Goal: Find specific page/section: Find specific page/section

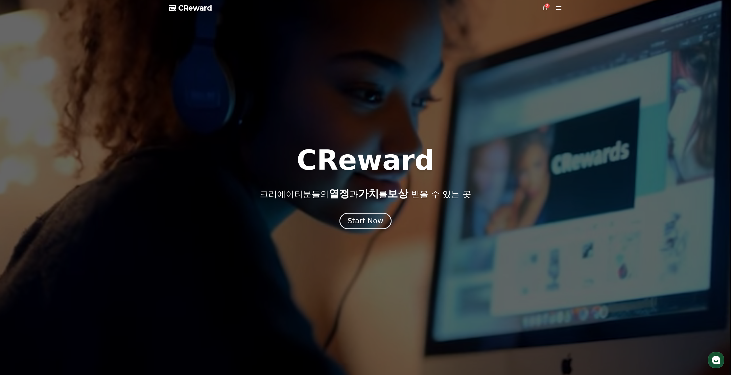
click at [364, 215] on button "Start Now" at bounding box center [366, 221] width 52 height 16
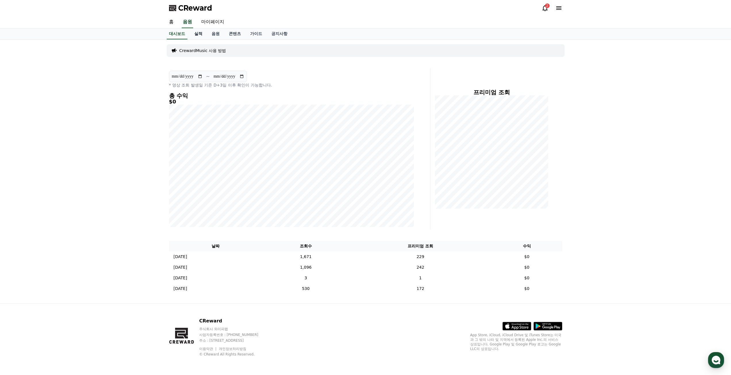
click at [202, 31] on link "실적" at bounding box center [198, 33] width 17 height 11
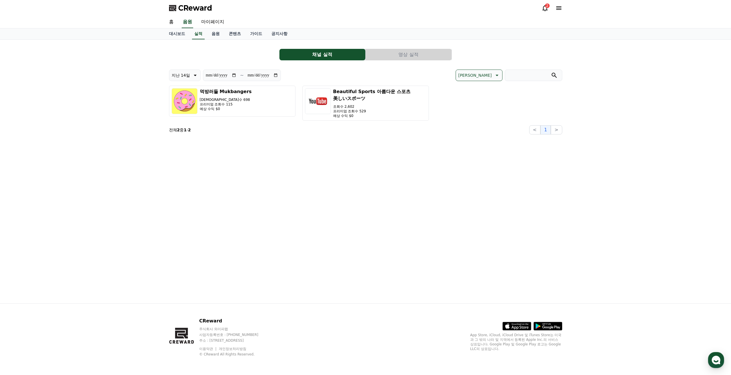
click at [401, 53] on button "영상 실적" at bounding box center [409, 54] width 86 height 11
